Goal: Task Accomplishment & Management: Complete application form

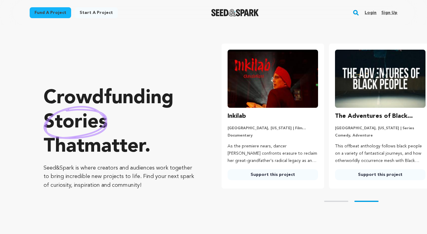
click at [89, 15] on link "Start a project" at bounding box center [96, 12] width 43 height 11
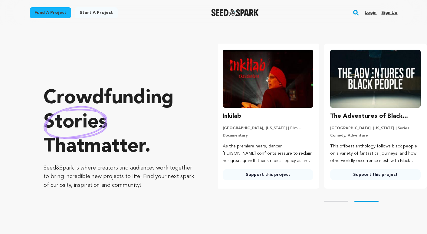
scroll to position [0, 112]
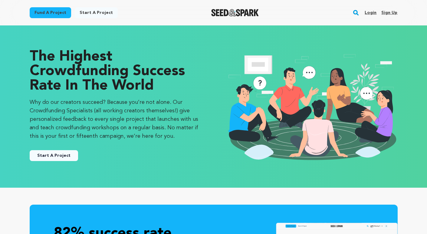
click at [66, 157] on link "Start A Project" at bounding box center [54, 155] width 48 height 11
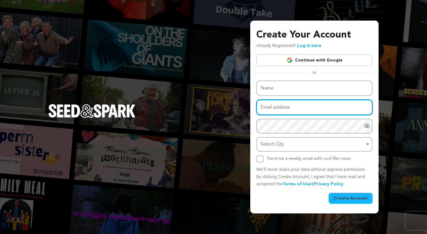
type input "kaitanactor@gmail.com"
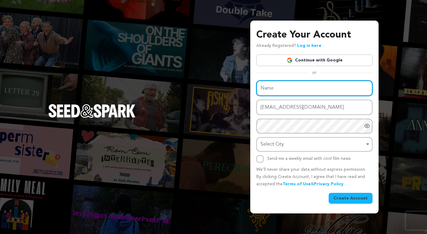
click at [329, 86] on div "Name Email address kaitanactor@gmail.com Password Password must have at least 8…" at bounding box center [315, 122] width 116 height 82
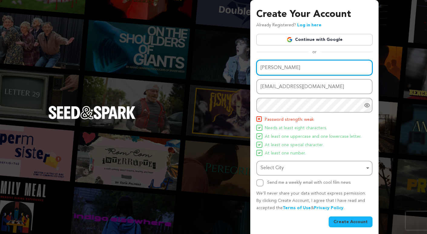
click at [320, 168] on div "Select City Remove item" at bounding box center [313, 168] width 104 height 9
type input "Kai"
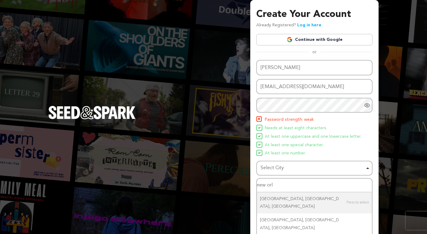
type input "new orle"
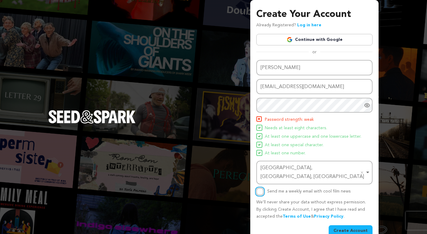
click at [259, 188] on input "Send me a weekly email with cool film news" at bounding box center [260, 191] width 7 height 7
checkbox input "true"
click at [352, 227] on button "Create Account" at bounding box center [351, 230] width 44 height 11
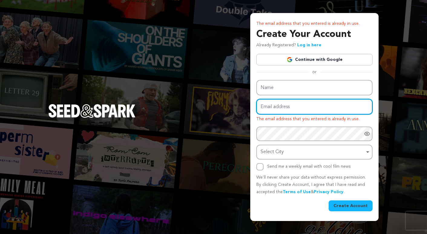
type input "kaitanactor@gmail.com"
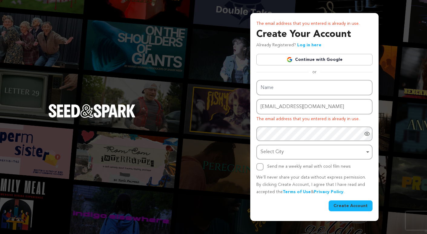
click at [367, 133] on div "Name Email address kaitanactor@gmail.com The email address that you entered is …" at bounding box center [315, 125] width 116 height 91
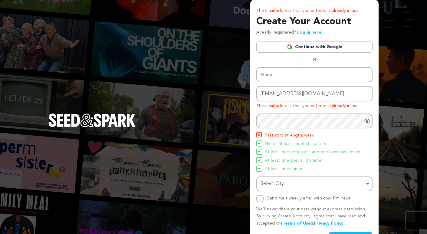
click at [367, 122] on icon "Show password as plain text. Warning: this will display your password on the sc…" at bounding box center [368, 121] width 2 height 2
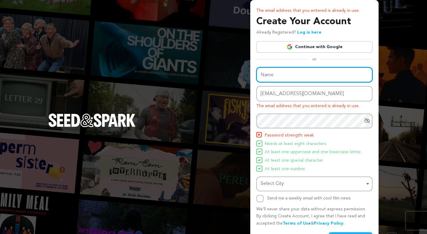
click at [320, 76] on input "Name" at bounding box center [315, 74] width 116 height 15
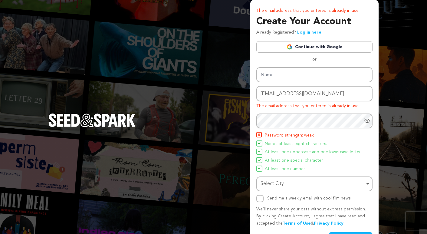
click at [307, 32] on link "Log in here" at bounding box center [309, 32] width 24 height 4
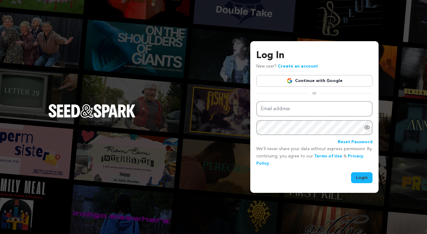
type input "kaitanactor@gmail.com"
click at [362, 175] on button "Login" at bounding box center [362, 177] width 22 height 11
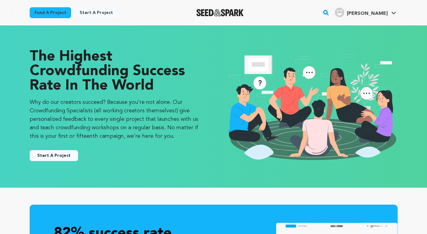
click at [58, 154] on button "Start A Project" at bounding box center [54, 155] width 48 height 11
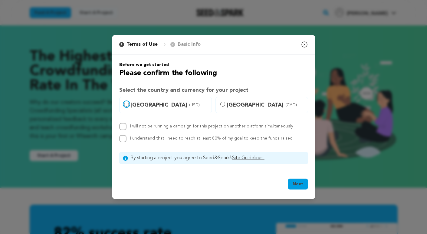
click at [126, 105] on input "[GEOGRAPHIC_DATA] (USD)" at bounding box center [126, 104] width 5 height 5
radio input "true"
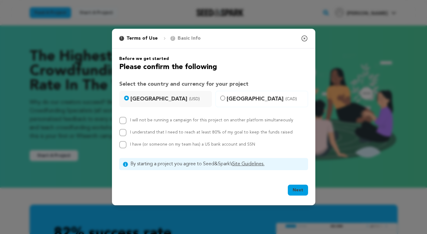
click at [160, 133] on label "I understand that I need to reach at least 80% of my goal to keep the funds rai…" at bounding box center [211, 132] width 163 height 4
click at [127, 133] on input "I understand that I need to reach at least 80% of my goal to keep the funds rai…" at bounding box center [122, 132] width 7 height 7
checkbox input "true"
click at [302, 193] on button "Next" at bounding box center [298, 190] width 20 height 11
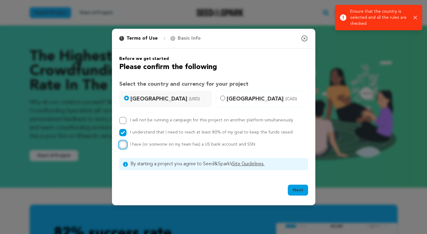
click at [123, 144] on input "I have (or someone on my team has) a US bank account and SSN" at bounding box center [122, 144] width 7 height 7
checkbox input "true"
click at [123, 118] on input "I will not be running a campaign for this project on another platform simultane…" at bounding box center [122, 120] width 7 height 7
checkbox input "true"
click at [297, 192] on button "Next" at bounding box center [298, 190] width 20 height 11
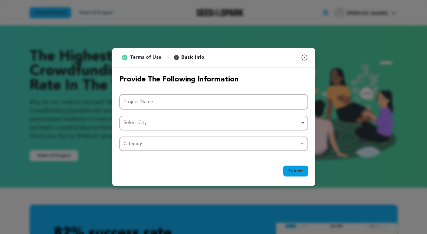
click at [306, 56] on icon "button" at bounding box center [304, 57] width 7 height 7
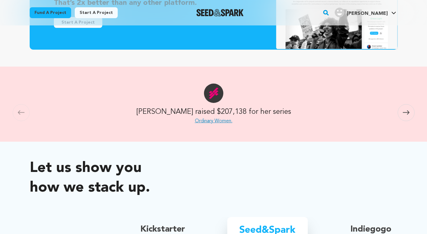
scroll to position [278, 0]
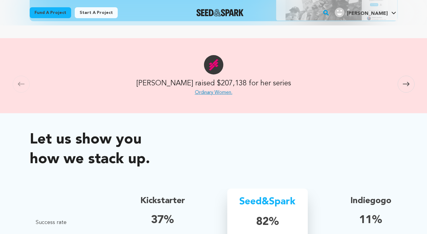
click at [221, 92] on link "Ordinary Women." at bounding box center [214, 92] width 38 height 5
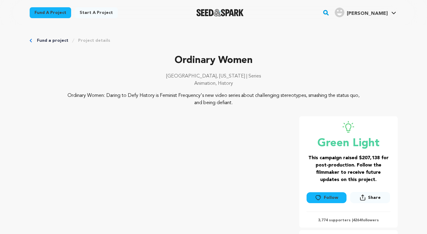
click at [330, 14] on rect "button" at bounding box center [326, 12] width 7 height 7
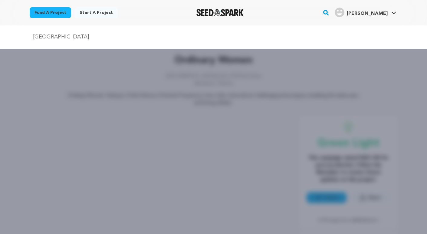
type input "New Orleans"
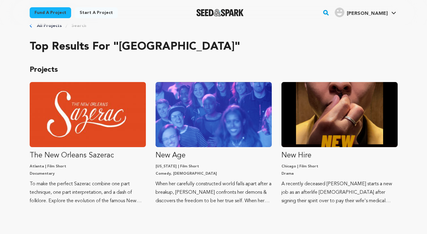
scroll to position [25, 0]
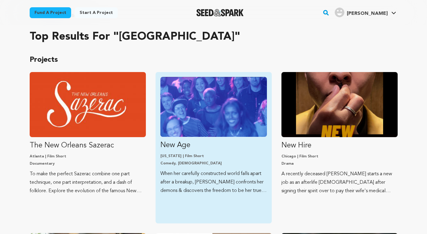
click at [209, 137] on link "New Age [US_STATE] | Film Short Comedy, [DEMOGRAPHIC_DATA] When her carefully c…" at bounding box center [214, 136] width 107 height 118
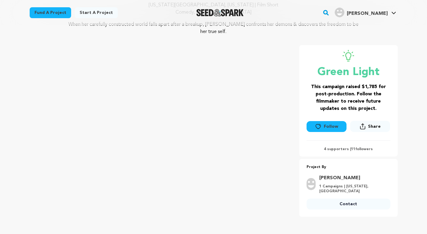
scroll to position [71, 0]
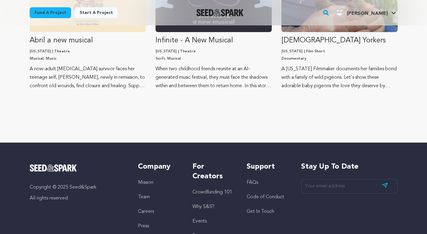
scroll to position [516, 0]
